Goal: Check status: Check status

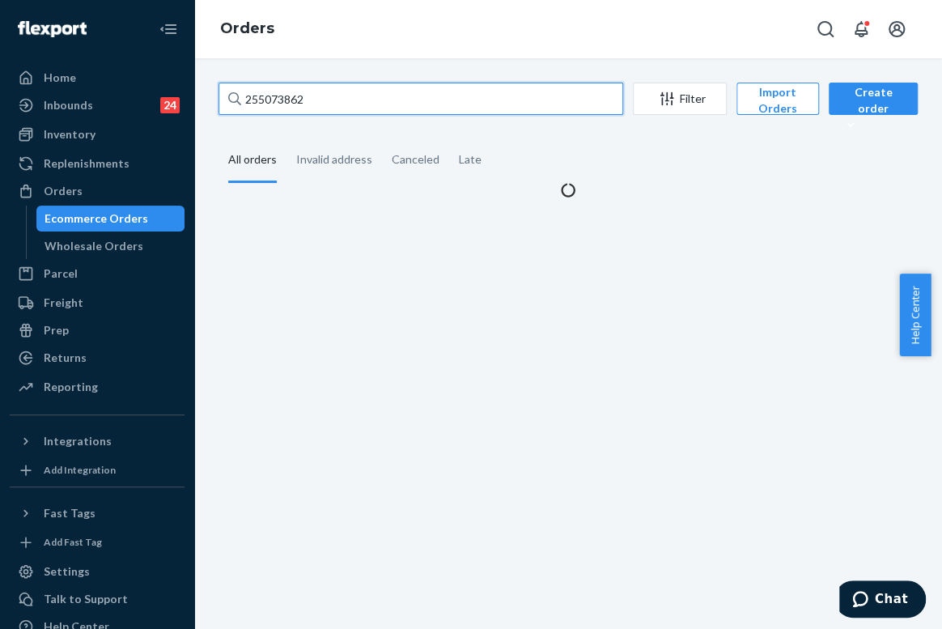
click at [309, 97] on input "255073862" at bounding box center [421, 99] width 405 height 32
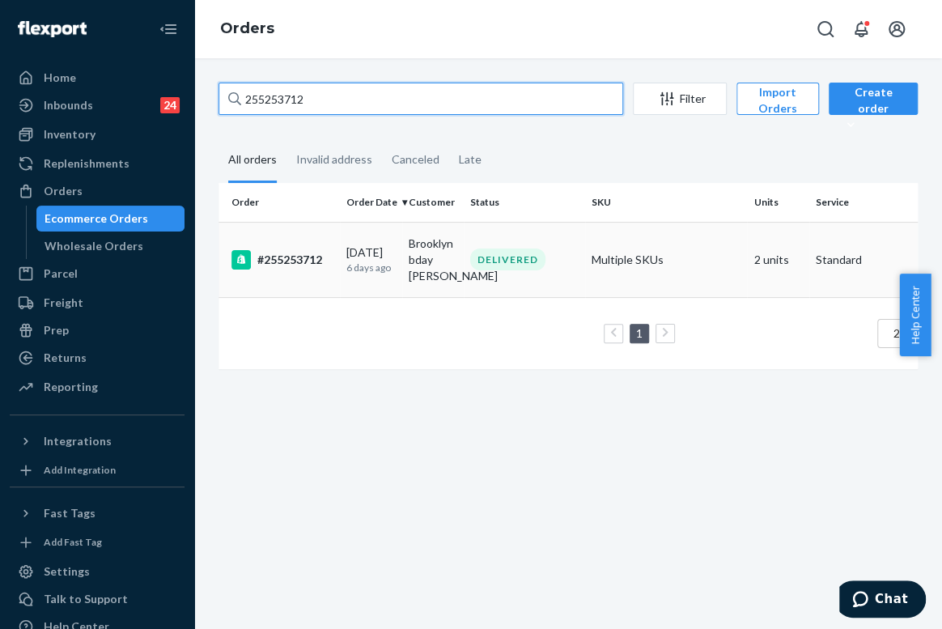
type input "255253712"
click at [478, 251] on div "DELIVERED" at bounding box center [507, 260] width 75 height 22
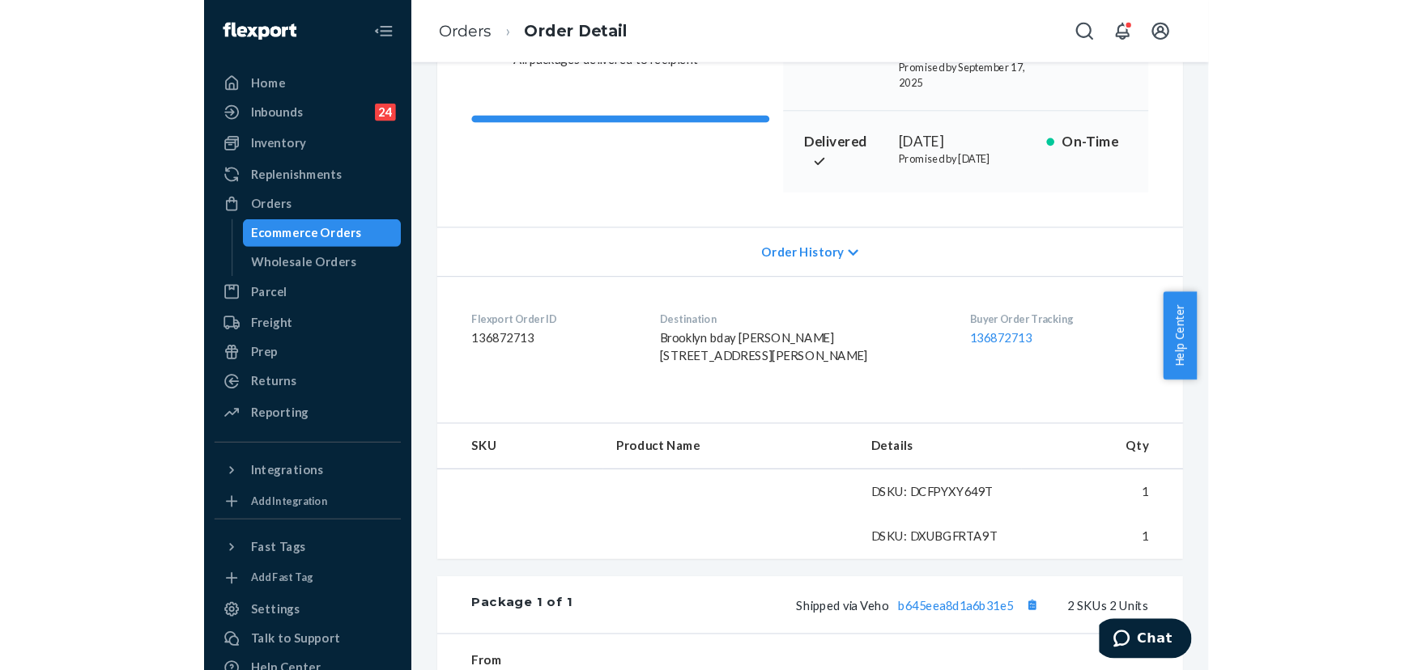
scroll to position [220, 0]
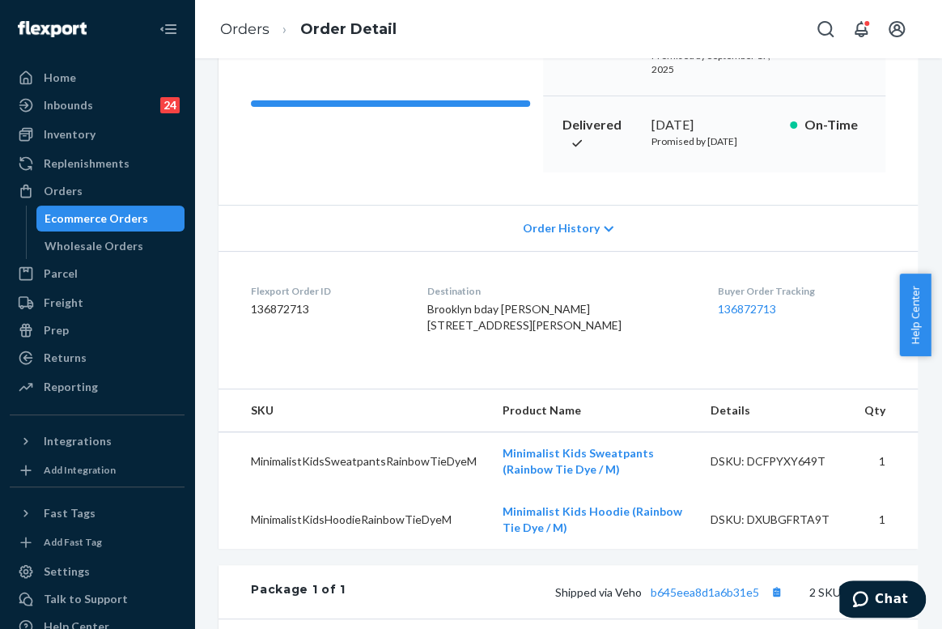
drag, startPoint x: 757, startPoint y: 126, endPoint x: 645, endPoint y: 125, distance: 111.7
click at [652, 125] on div "[DATE]" at bounding box center [715, 125] width 126 height 19
copy div "[DATE]"
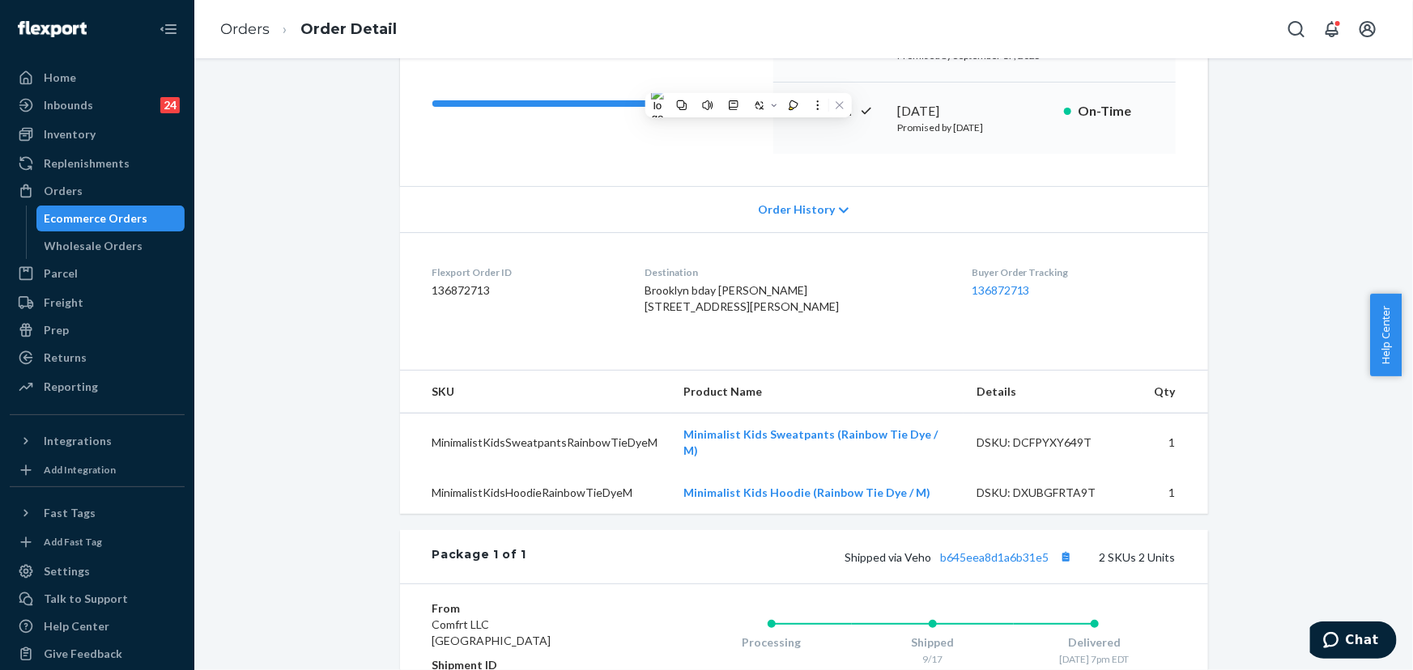
drag, startPoint x: 825, startPoint y: 325, endPoint x: 640, endPoint y: 307, distance: 185.5
click at [640, 307] on dl "Flexport Order ID 136872713 Destination [GEOGRAPHIC_DATA] bday [PERSON_NAME] [S…" at bounding box center [804, 292] width 808 height 121
copy span "[STREET_ADDRESS][PERSON_NAME]"
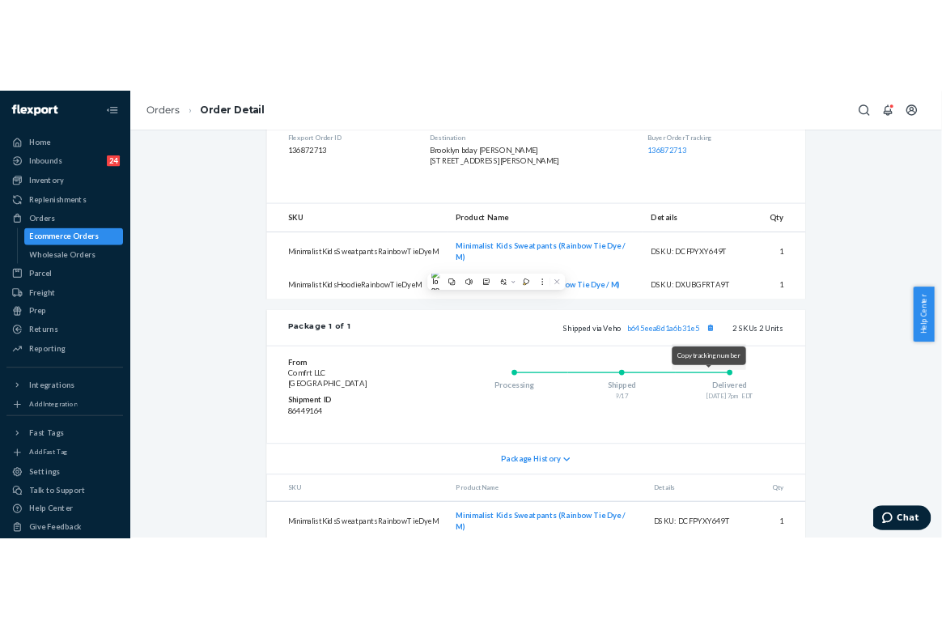
scroll to position [441, 0]
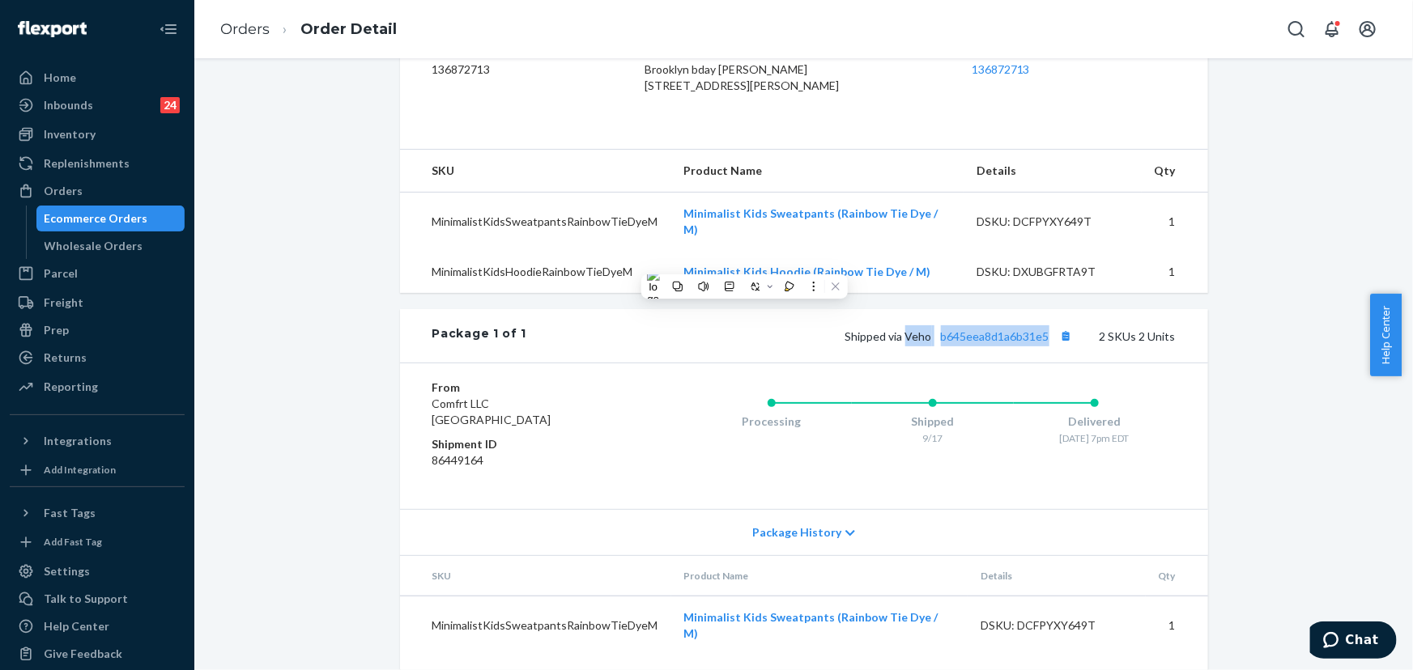
drag, startPoint x: 1047, startPoint y: 351, endPoint x: 906, endPoint y: 352, distance: 140.9
click at [906, 343] on span "Shipped via Veho b645eea8d1a6b31e5" at bounding box center [961, 337] width 232 height 14
copy span "Veho b645eea8d1a6b31e5"
click at [942, 343] on link "b645eea8d1a6b31e5" at bounding box center [995, 337] width 108 height 14
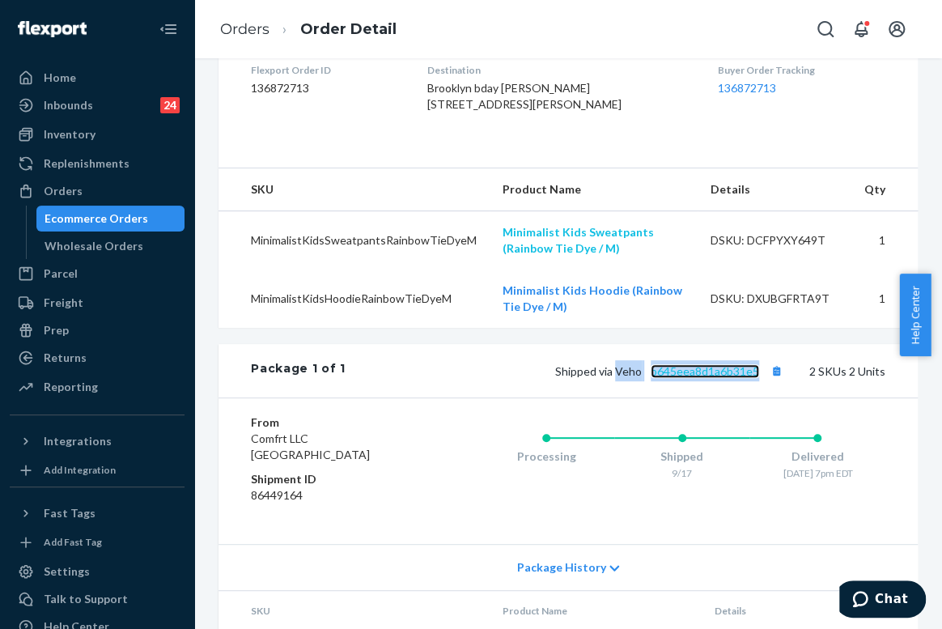
scroll to position [469, 0]
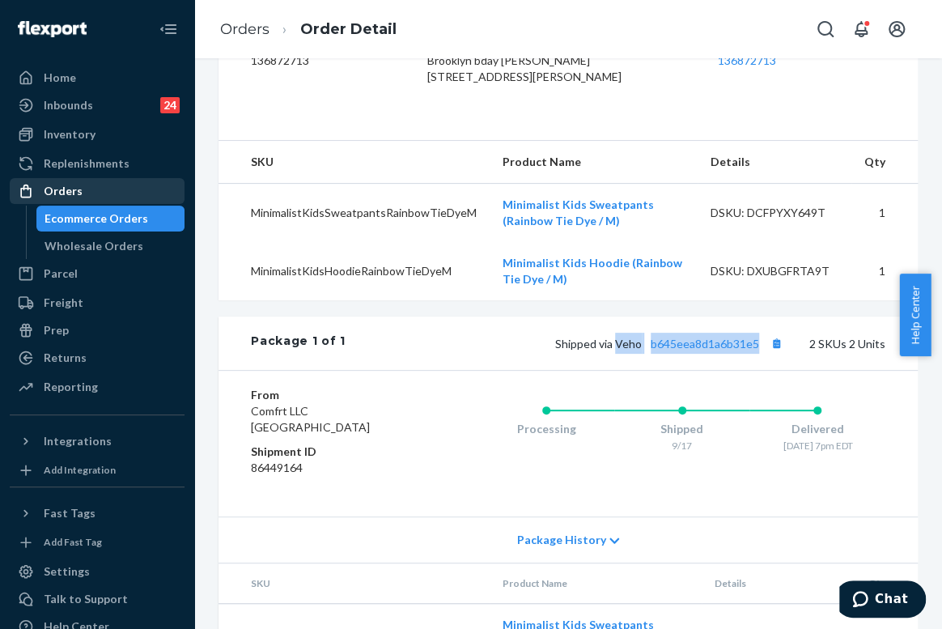
click at [104, 183] on div "Orders" at bounding box center [97, 191] width 172 height 23
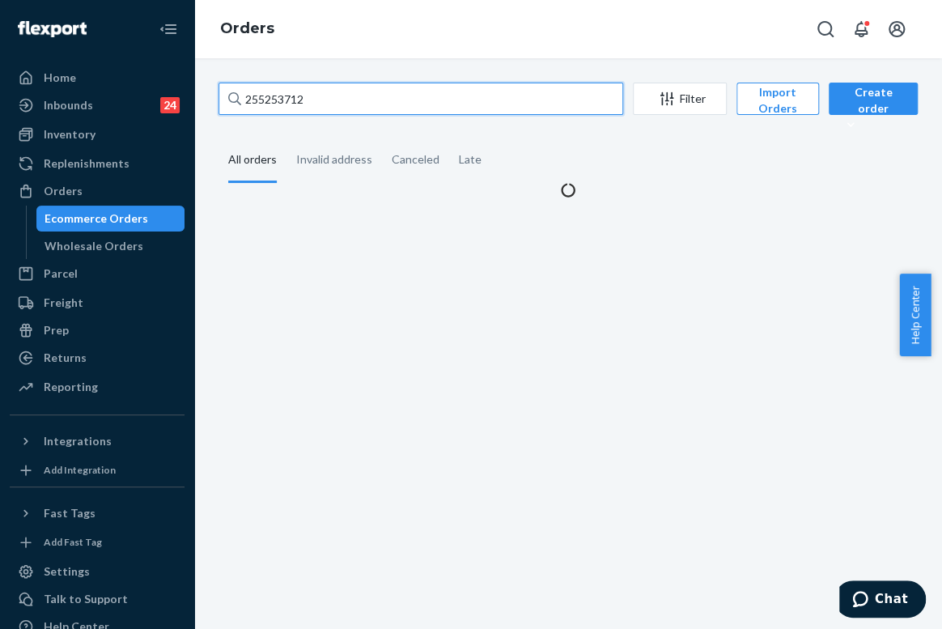
click at [317, 98] on input "255253712" at bounding box center [421, 99] width 405 height 32
paste input "329413"
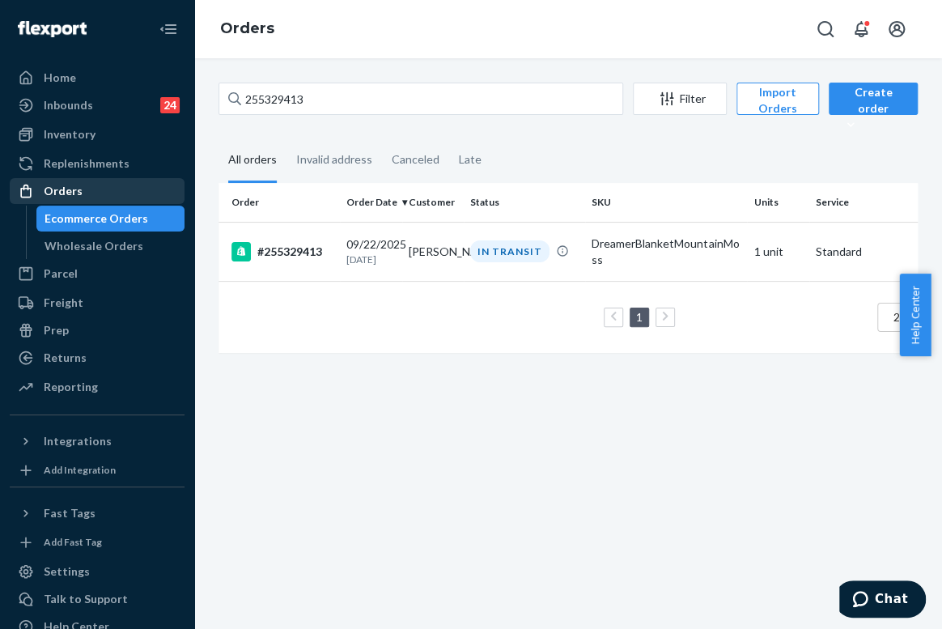
click at [97, 185] on div "Orders" at bounding box center [97, 191] width 172 height 23
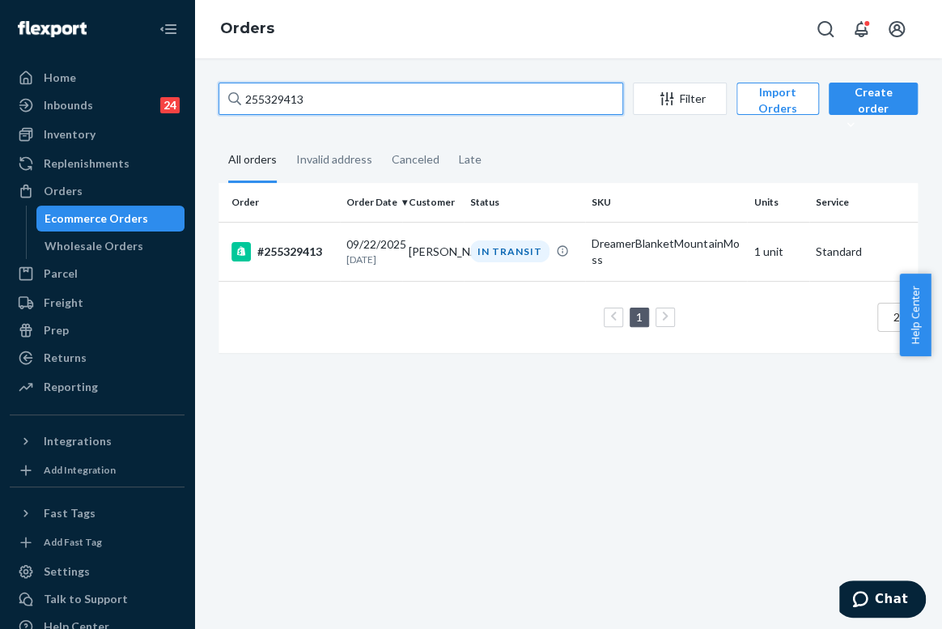
click at [291, 98] on input "255329413" at bounding box center [421, 99] width 405 height 32
paste input "232705"
type input "255232705"
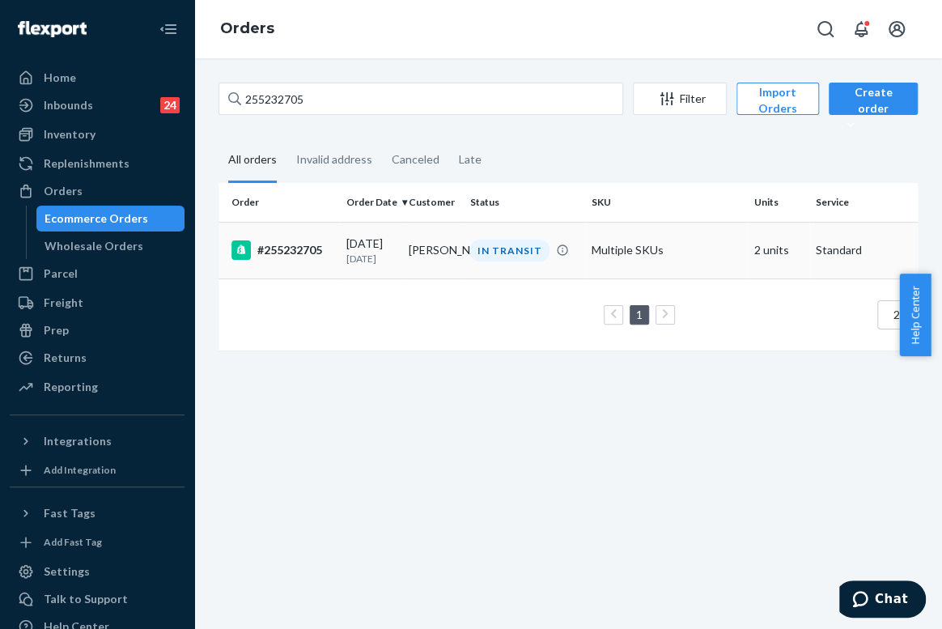
click at [434, 252] on td "[PERSON_NAME]" at bounding box center [433, 250] width 62 height 57
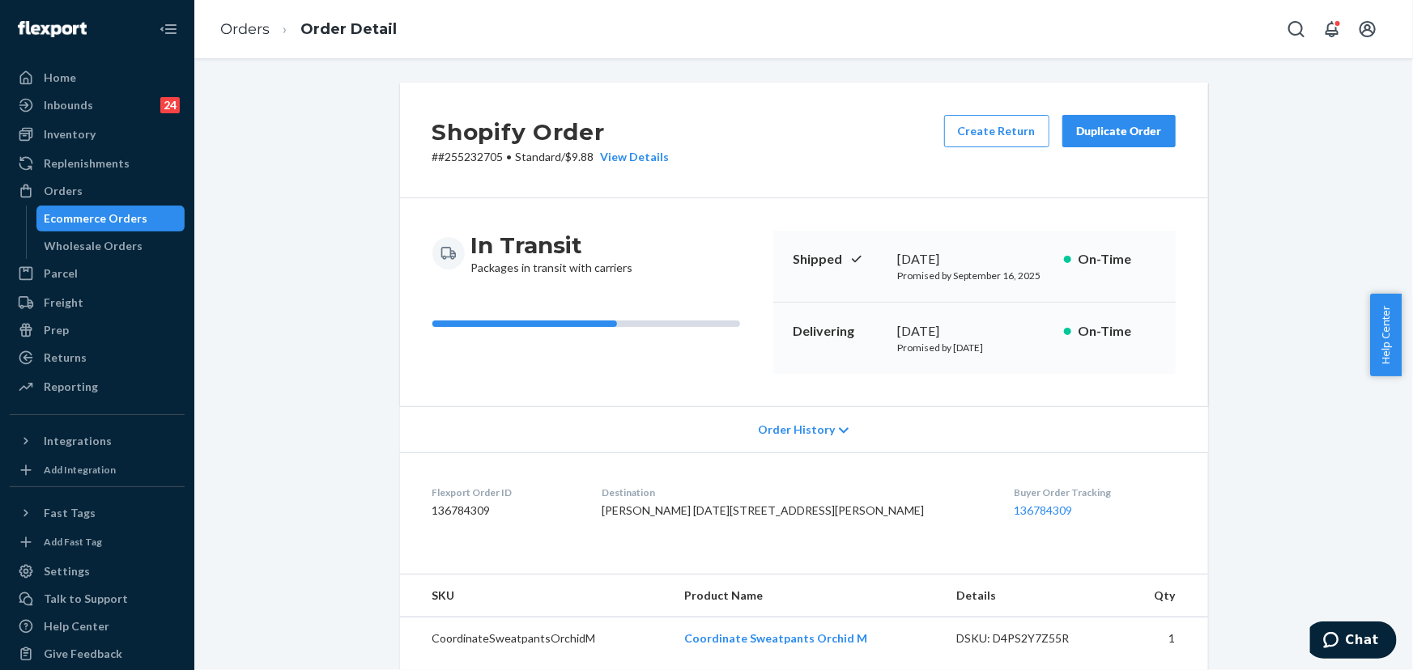
scroll to position [368, 0]
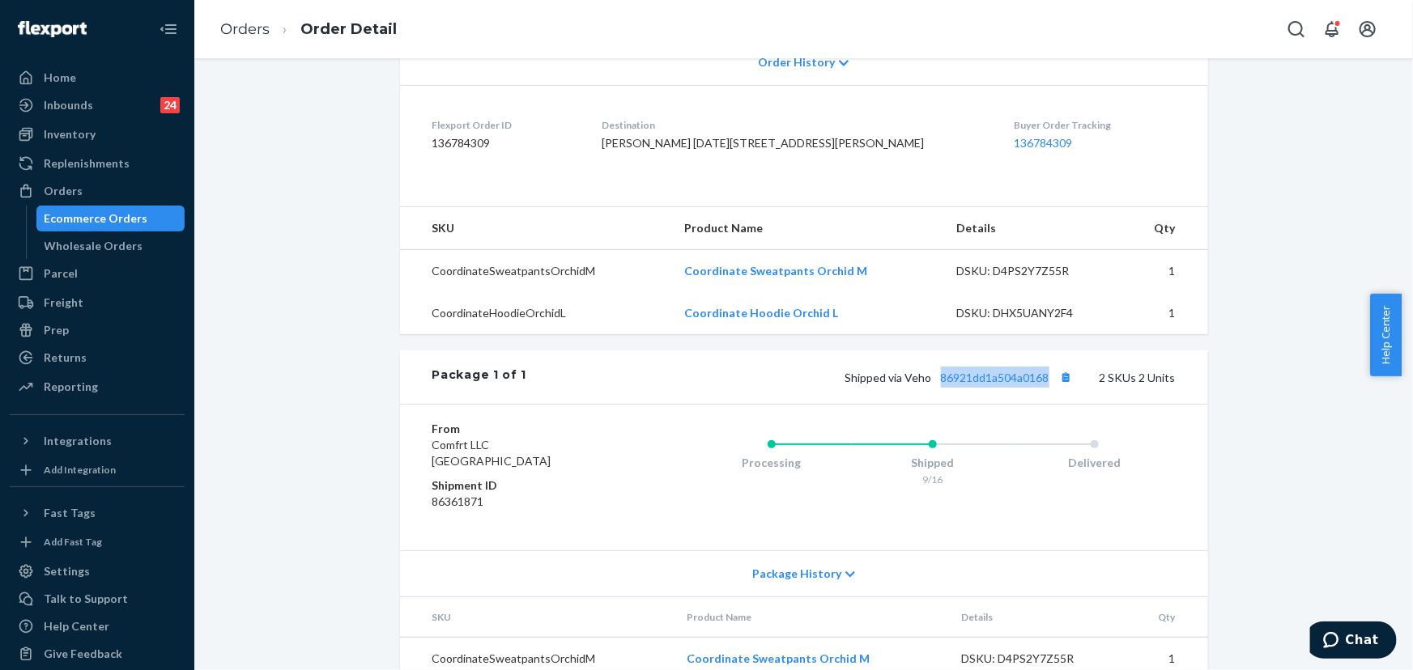
drag, startPoint x: 959, startPoint y: 426, endPoint x: 934, endPoint y: 429, distance: 25.3
click at [934, 385] on span "Shipped via Veho 86921dd1a504a0168" at bounding box center [961, 378] width 232 height 14
copy link "86921dd1a504a0168"
drag, startPoint x: 927, startPoint y: 427, endPoint x: 904, endPoint y: 428, distance: 23.5
click at [904, 385] on span "Shipped via Veho 86921dd1a504a0168" at bounding box center [961, 378] width 232 height 14
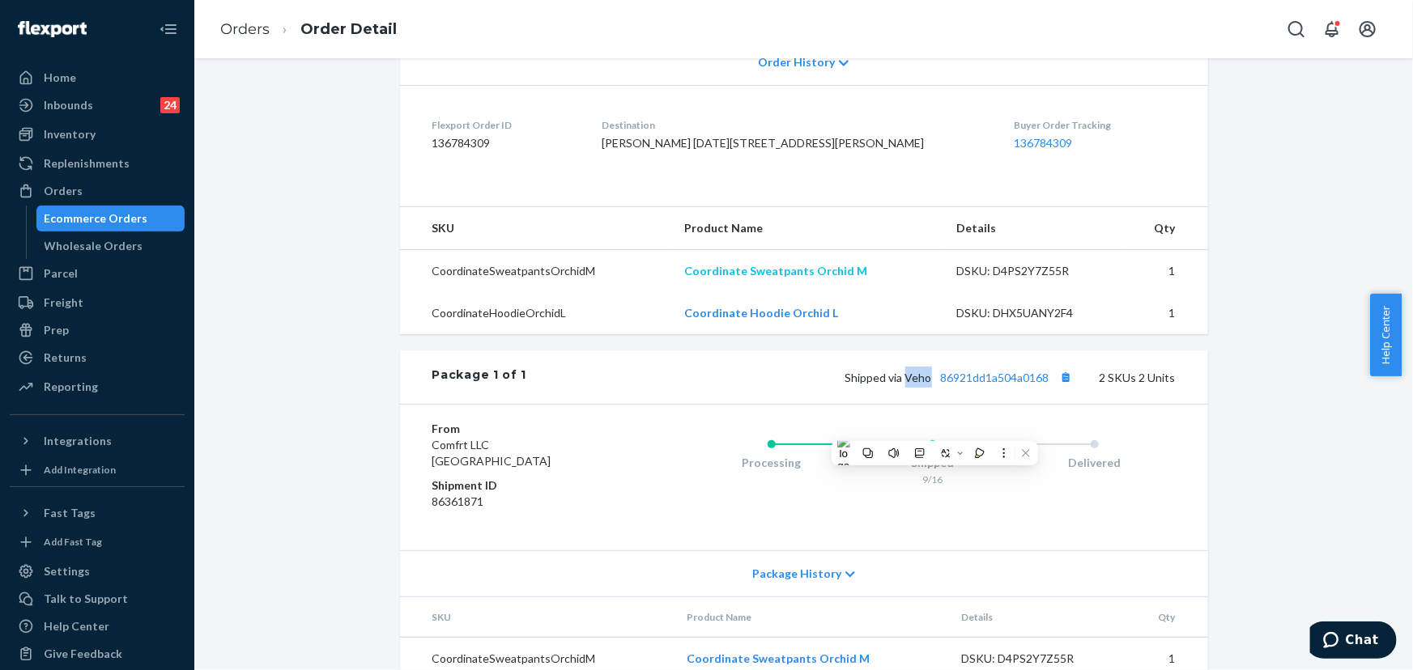
copy span "Veho"
